Goal: Information Seeking & Learning: Find specific fact

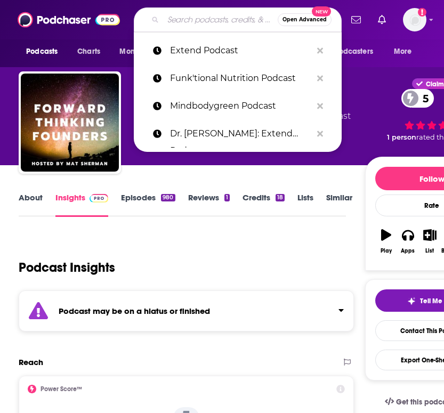
click at [212, 23] on input "Search podcasts, credits, & more..." at bounding box center [220, 19] width 115 height 17
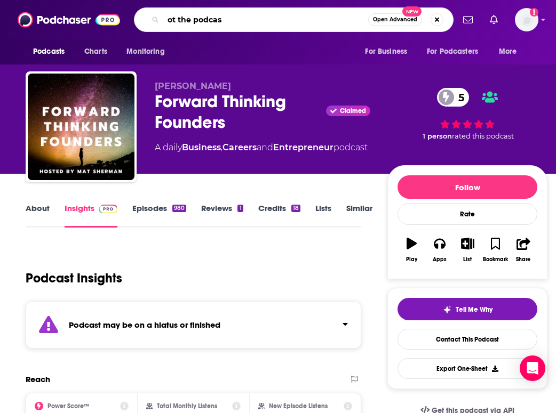
type input "ot the podcast"
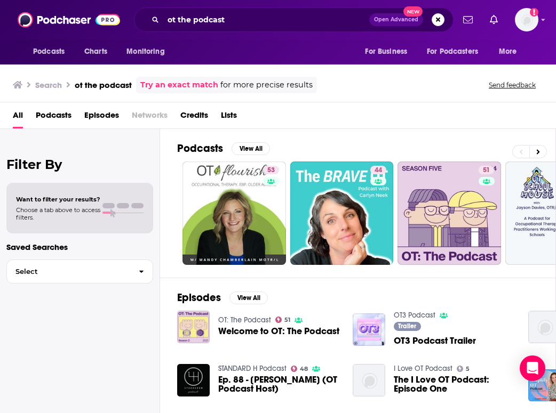
scroll to position [27, 0]
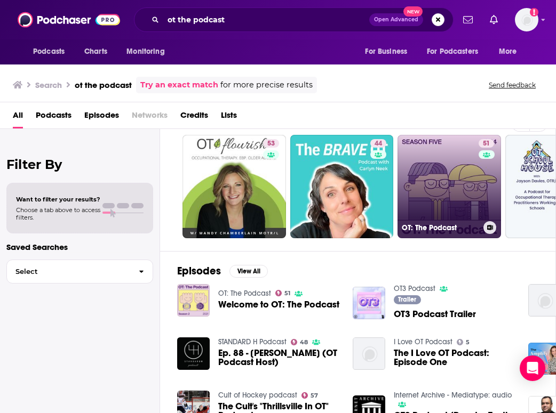
click at [421, 183] on link "51 OT: The Podcast" at bounding box center [448, 186] width 103 height 103
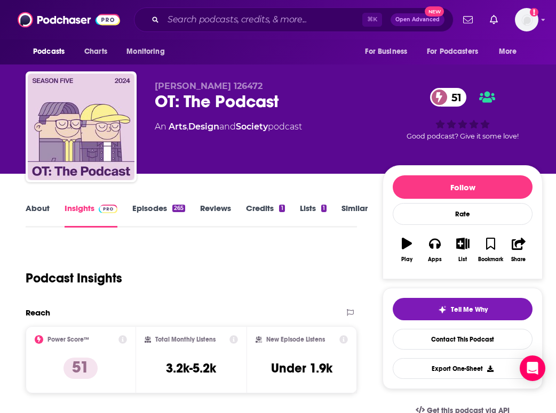
scroll to position [25, 0]
